Goal: Transaction & Acquisition: Subscribe to service/newsletter

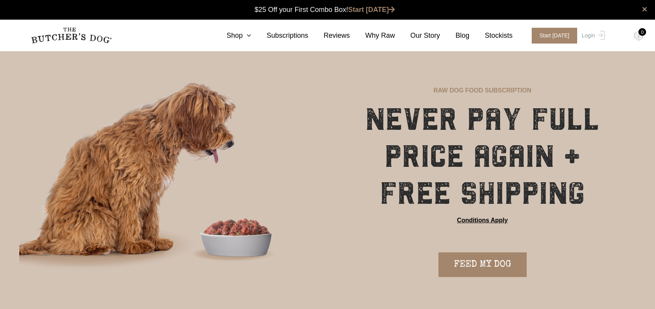
click at [477, 112] on h1 "NEVER PAY FULL PRICE AGAIN + FREE SHIPPING" at bounding box center [482, 156] width 268 height 111
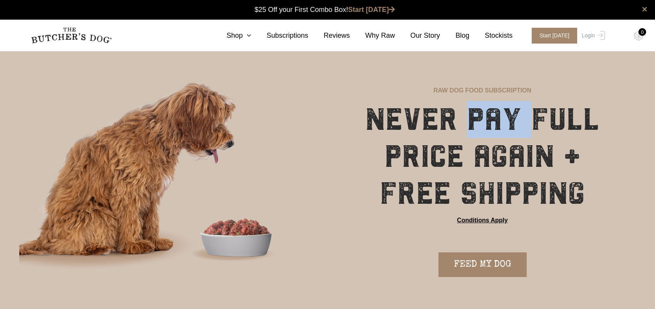
click at [477, 112] on h1 "NEVER PAY FULL PRICE AGAIN + FREE SHIPPING" at bounding box center [482, 156] width 268 height 111
click at [251, 37] on icon at bounding box center [247, 35] width 8 height 7
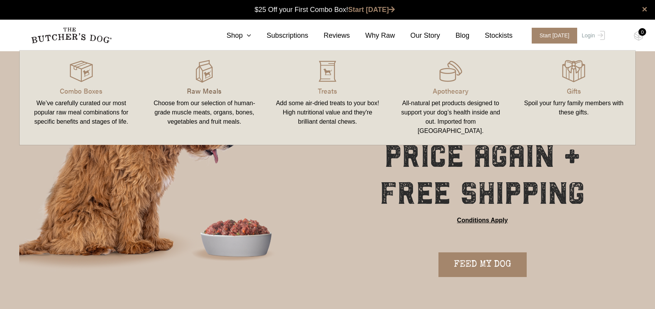
click at [199, 89] on p "Raw Meals" at bounding box center [204, 91] width 105 height 10
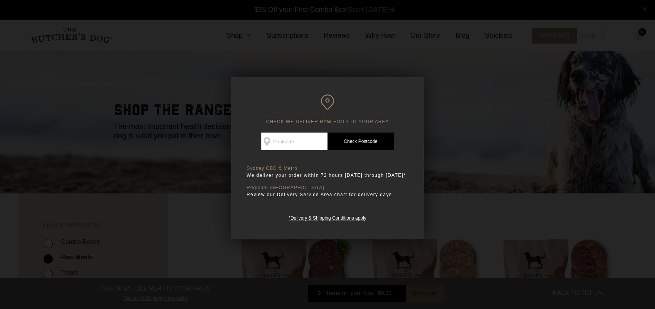
click at [280, 144] on input "Check Availability At" at bounding box center [294, 142] width 66 height 18
type input "3195"
drag, startPoint x: 367, startPoint y: 141, endPoint x: 366, endPoint y: 148, distance: 7.0
click at [367, 143] on link "Check Postcode" at bounding box center [360, 142] width 66 height 18
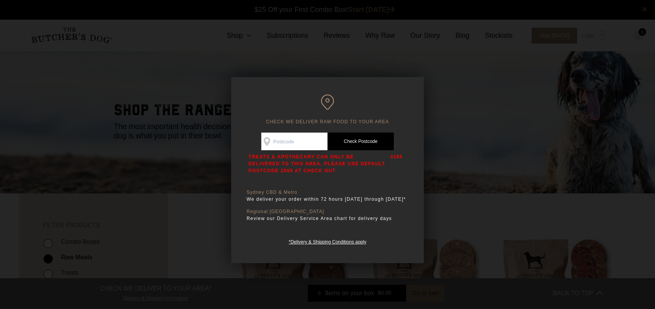
click at [465, 155] on div at bounding box center [327, 154] width 655 height 309
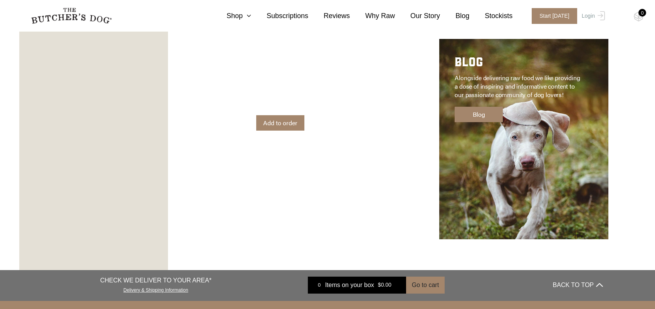
scroll to position [1416, 0]
